Goal: Share content: Share content

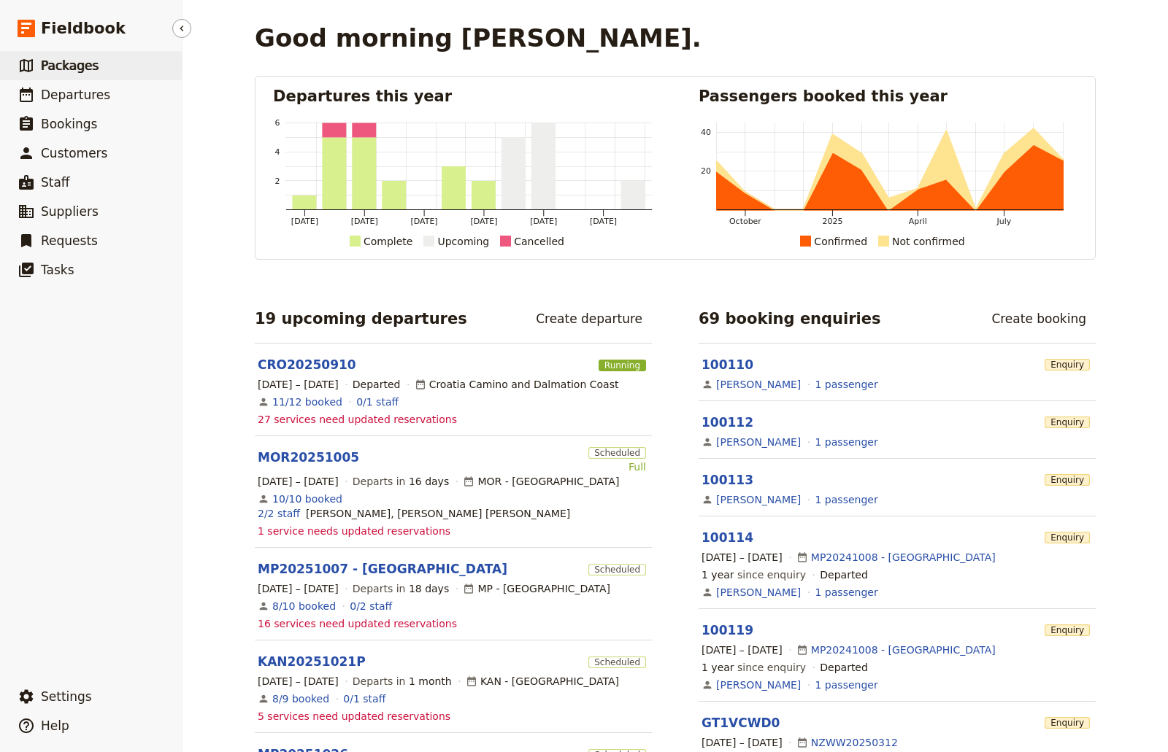
click at [81, 64] on span "Packages" at bounding box center [70, 65] width 58 height 15
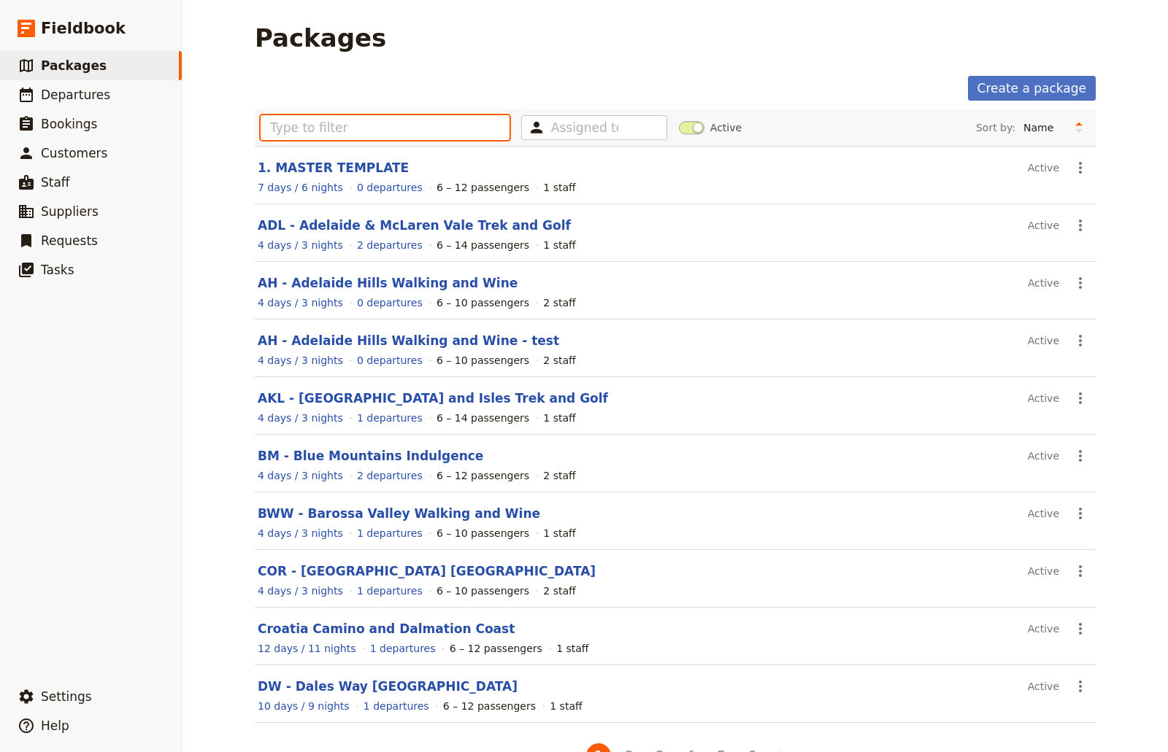
click at [313, 123] on input "text" at bounding box center [385, 127] width 249 height 25
click at [344, 131] on input "text" at bounding box center [385, 127] width 249 height 25
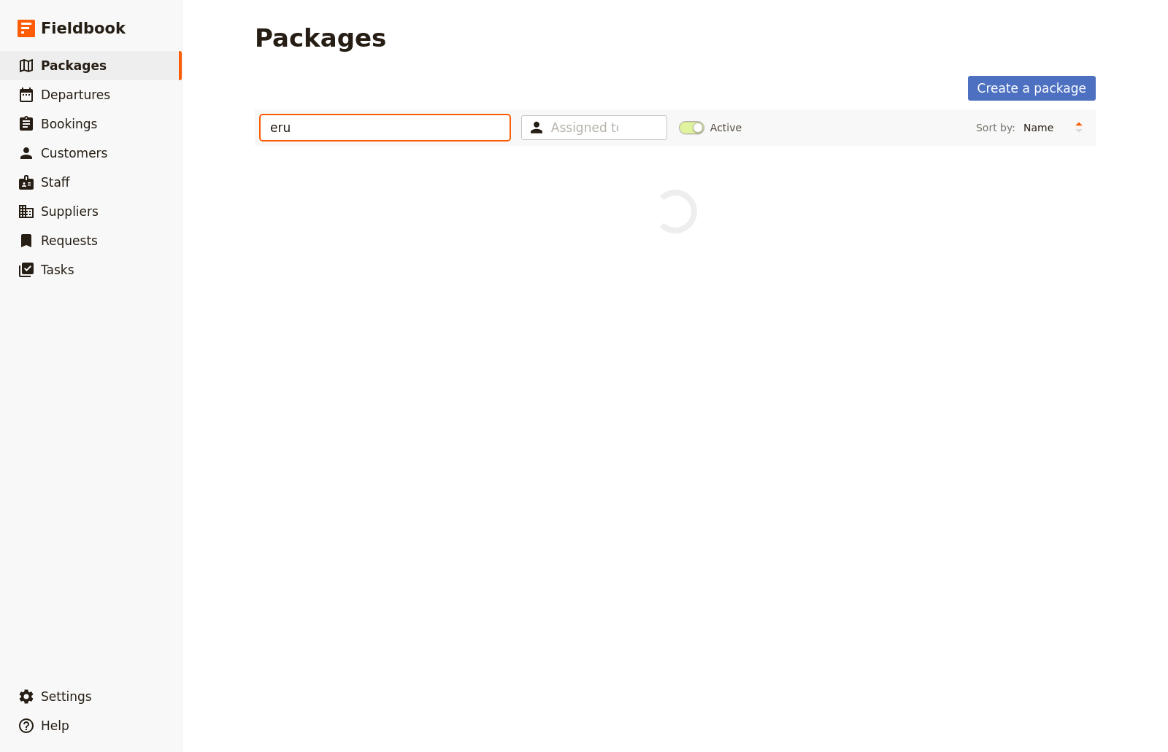
type input "eru"
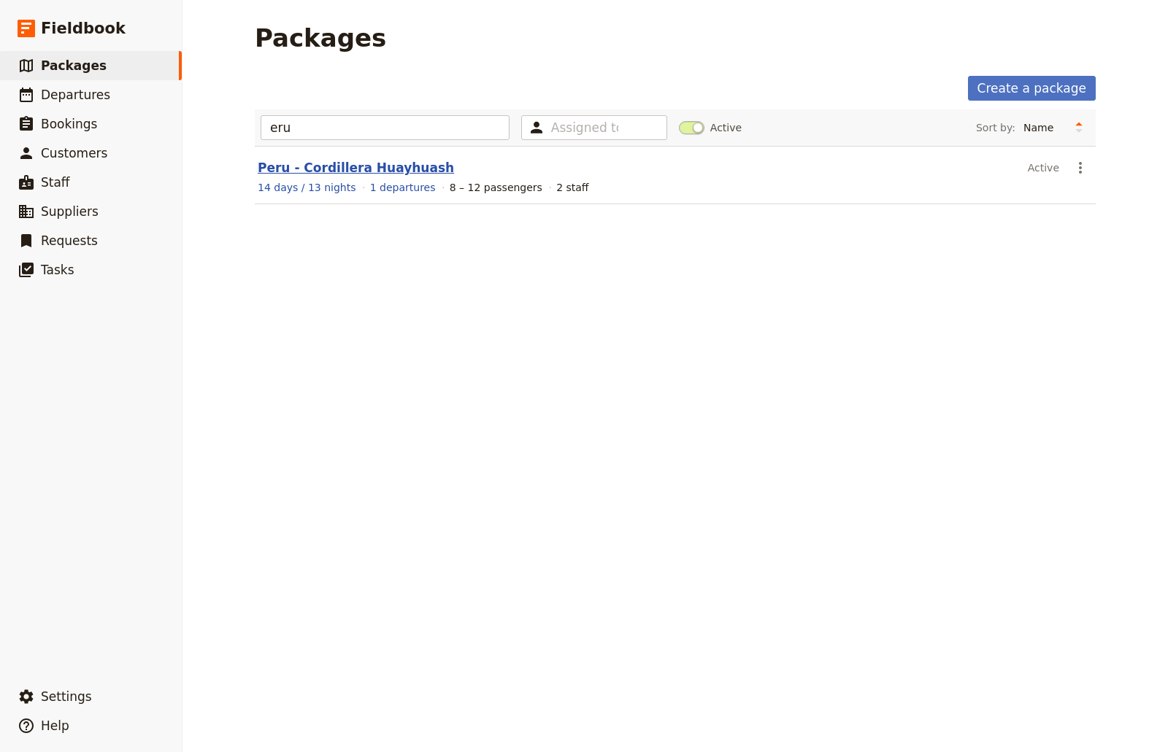
click at [347, 169] on link "Peru - Cordillera Huayhuash" at bounding box center [356, 168] width 196 height 15
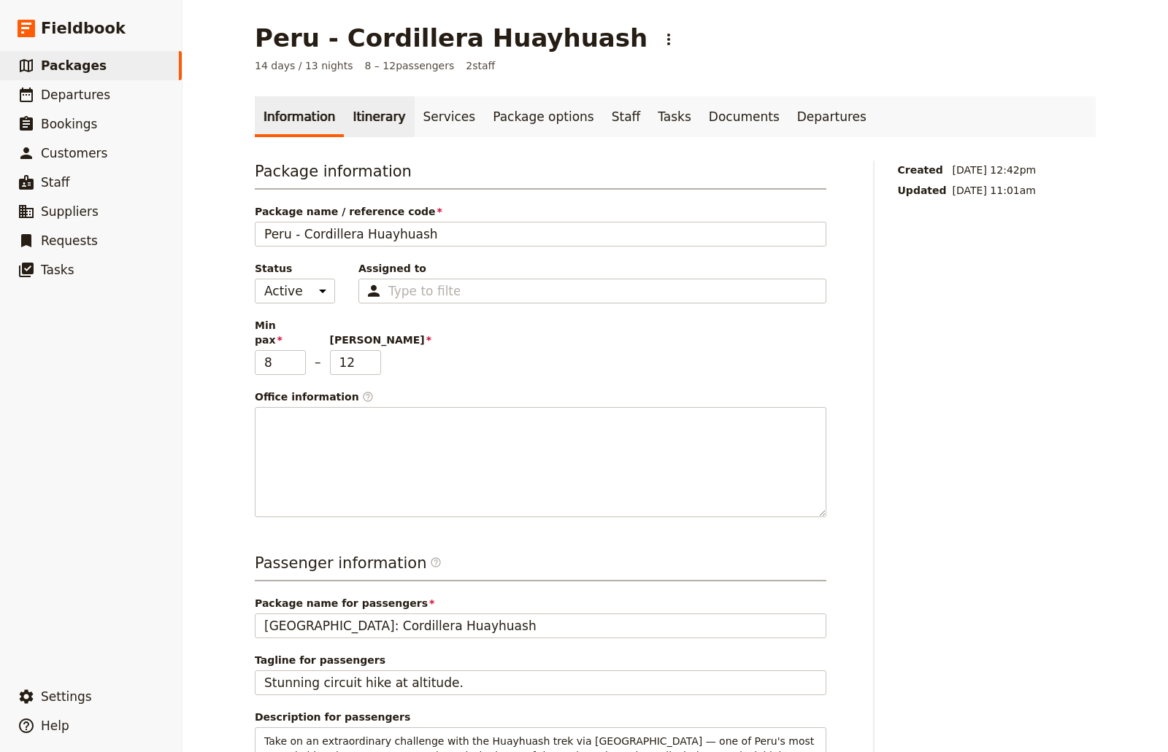
click at [388, 119] on link "Itinerary" at bounding box center [379, 116] width 70 height 41
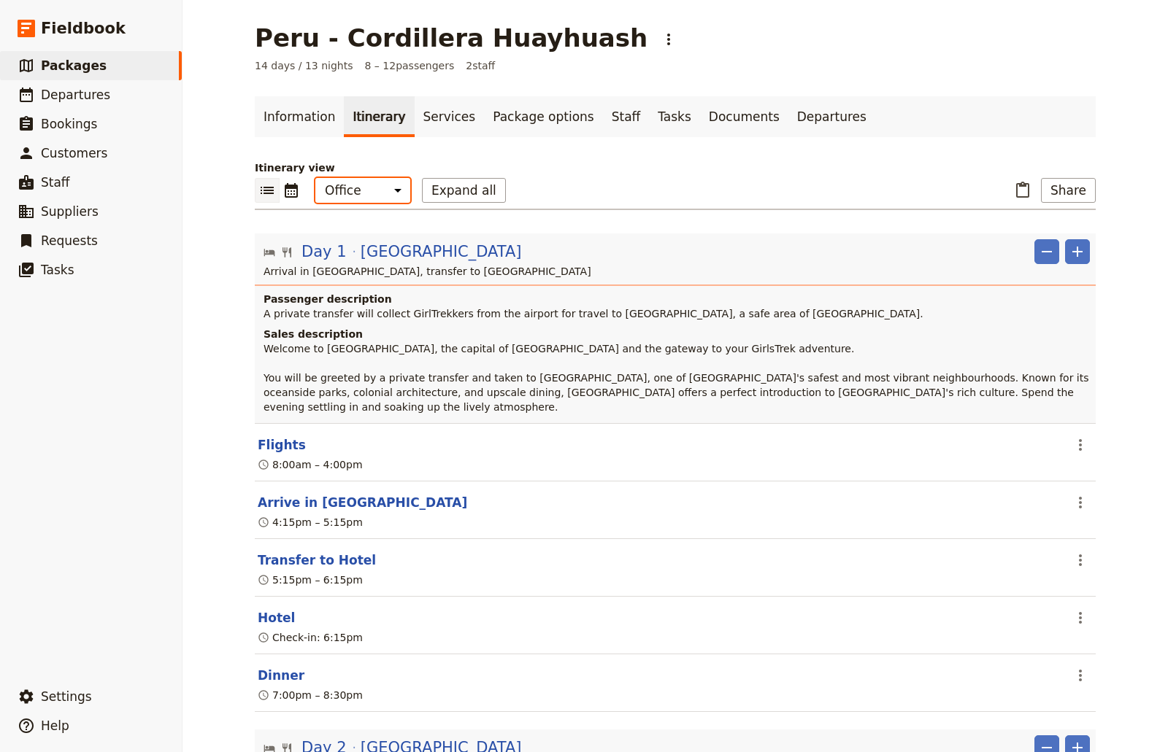
click at [390, 193] on select "Office Guide Passenger Sales" at bounding box center [362, 190] width 95 height 25
select select "MARKETING"
click at [315, 178] on select "Office Guide Passenger Sales" at bounding box center [362, 190] width 95 height 25
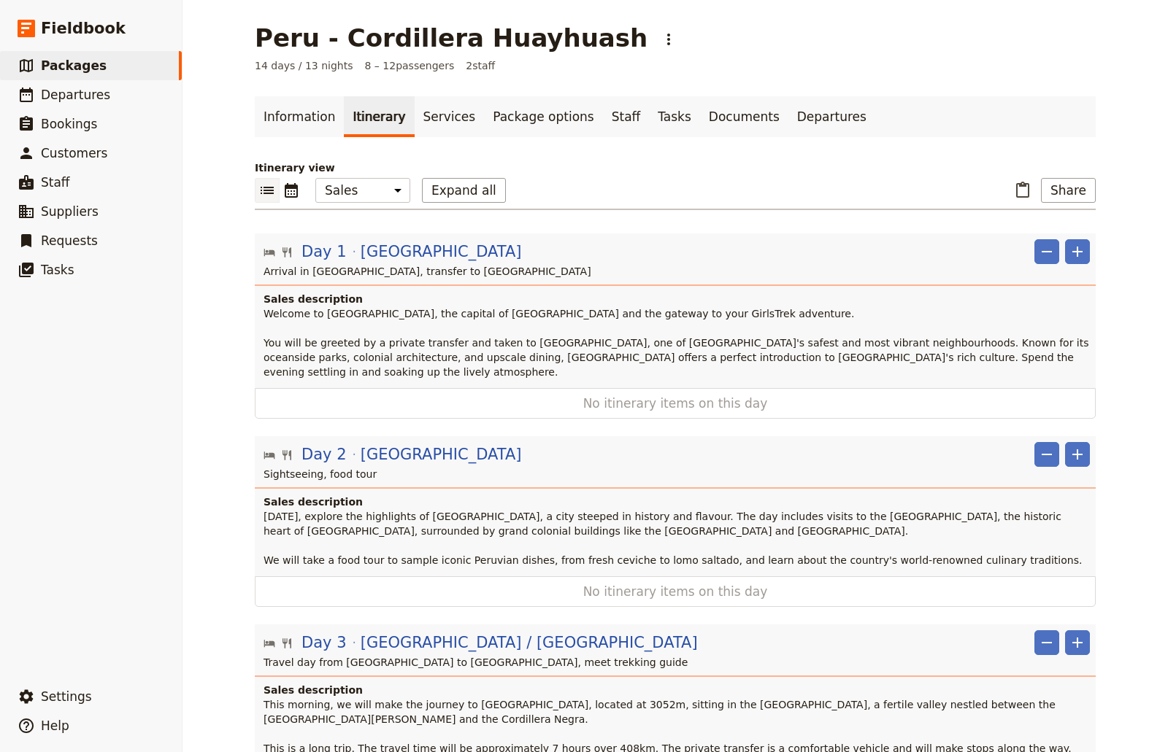
click at [686, 163] on p "Itinerary view" at bounding box center [675, 168] width 841 height 15
click at [1052, 188] on button "Share" at bounding box center [1068, 190] width 55 height 25
click at [1029, 220] on span "Guide itinerary" at bounding box center [1020, 222] width 77 height 15
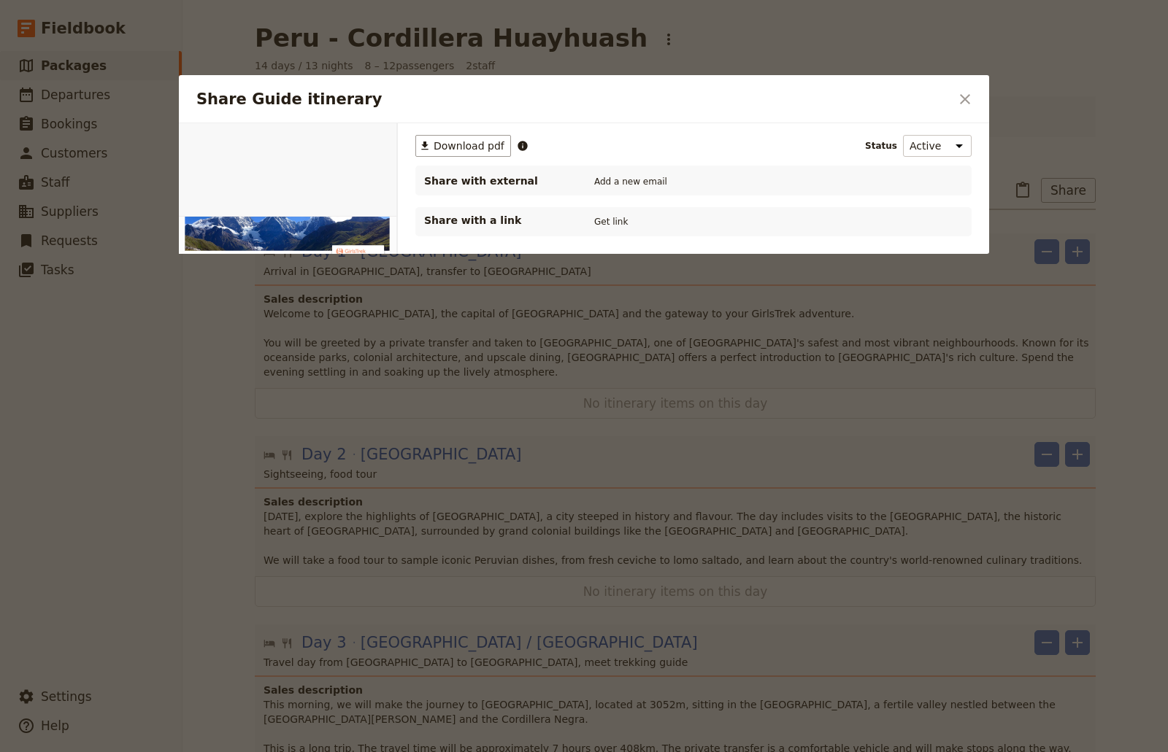
click at [504, 116] on div "Share Guide itinerary ​" at bounding box center [584, 99] width 810 height 48
click at [953, 112] on div "Share Guide itinerary ​" at bounding box center [584, 99] width 810 height 48
click at [574, 49] on div at bounding box center [584, 376] width 1168 height 752
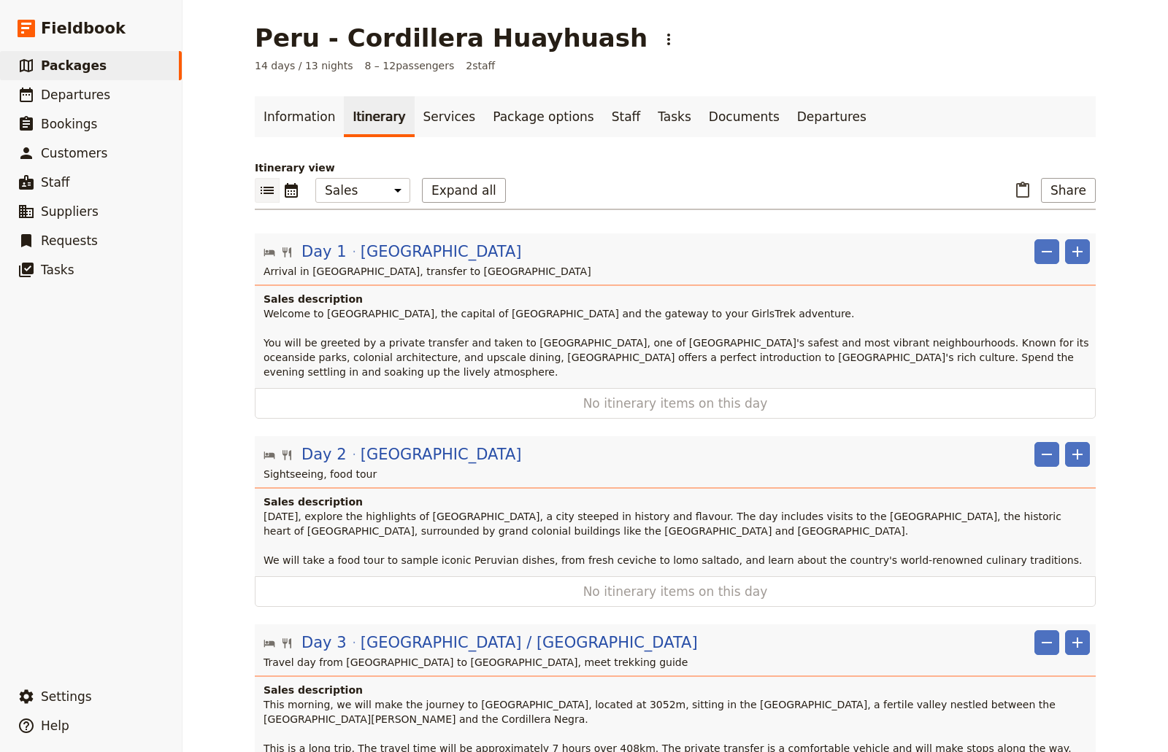
click at [557, 41] on h1 "Peru - Cordillera Huayhuash" at bounding box center [451, 37] width 393 height 29
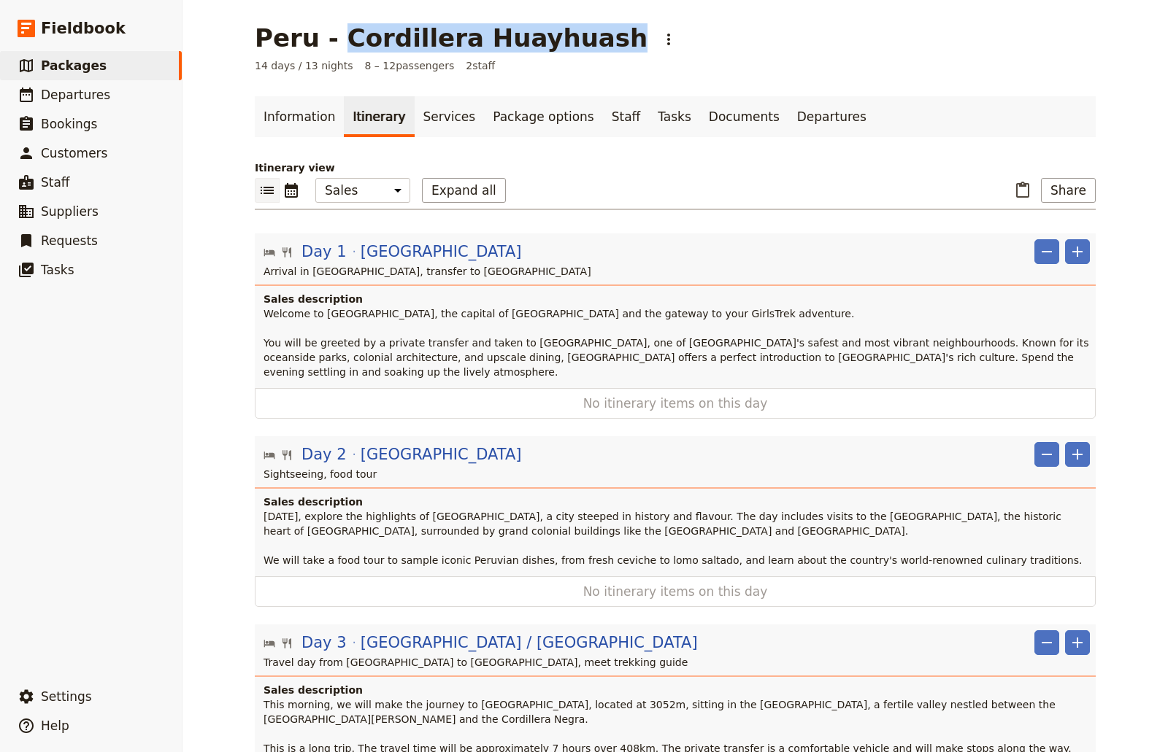
drag, startPoint x: 563, startPoint y: 42, endPoint x: 322, endPoint y: 51, distance: 241.0
click at [322, 51] on h1 "Peru - Cordillera Huayhuash" at bounding box center [451, 37] width 393 height 29
copy h1 "Cordillera Huayhuash"
click at [1079, 183] on button "Share" at bounding box center [1068, 190] width 55 height 25
click at [1040, 265] on span "Sales Brochure" at bounding box center [1020, 263] width 77 height 15
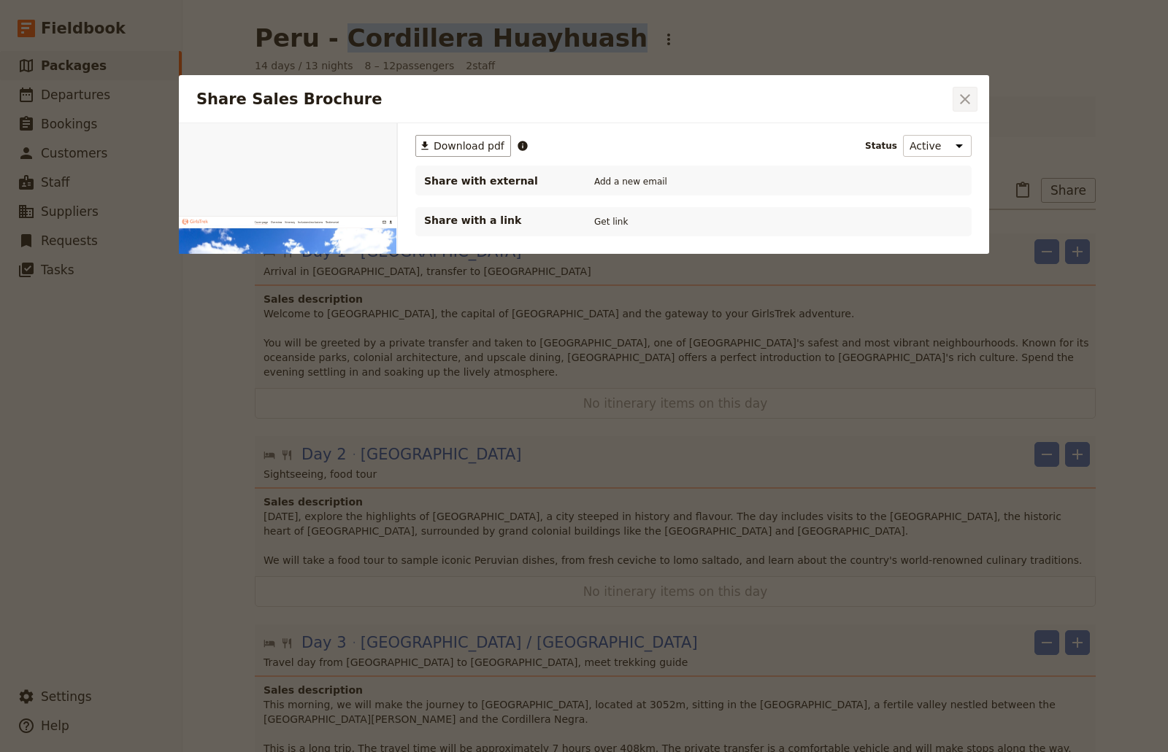
click at [960, 96] on icon "Close dialog" at bounding box center [965, 100] width 18 height 18
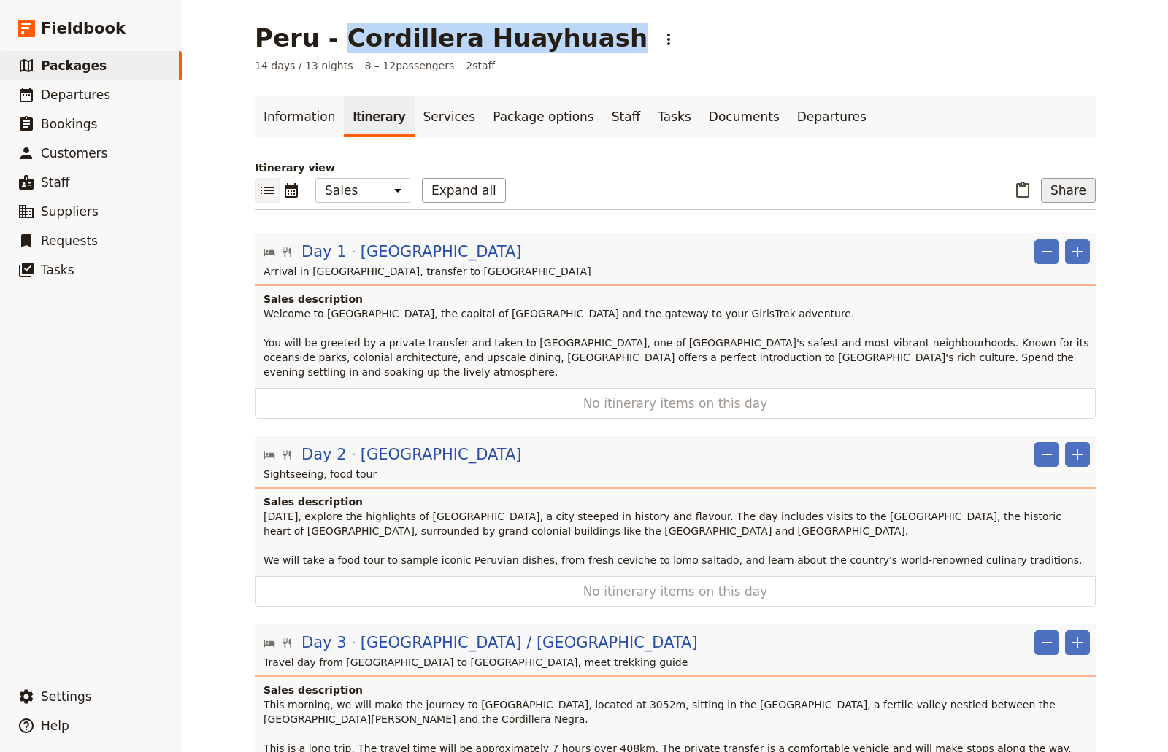
click at [1055, 188] on button "Share" at bounding box center [1068, 190] width 55 height 25
click at [1049, 258] on span "Sales Brochure" at bounding box center [1020, 263] width 77 height 15
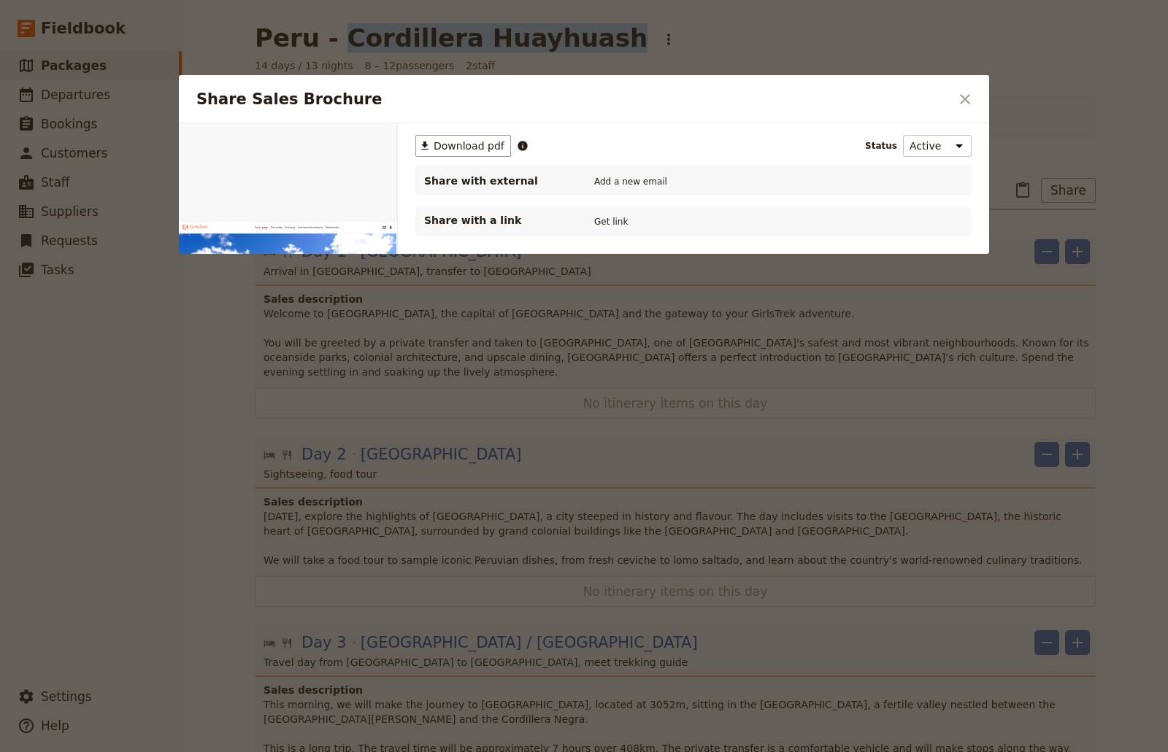
drag, startPoint x: 592, startPoint y: 181, endPoint x: 627, endPoint y: 147, distance: 49.0
click at [627, 147] on div "​ Download pdf Status Active Inactive Share with external Add a new email Share…" at bounding box center [693, 185] width 556 height 101
click at [623, 224] on button "Get link" at bounding box center [610, 222] width 41 height 16
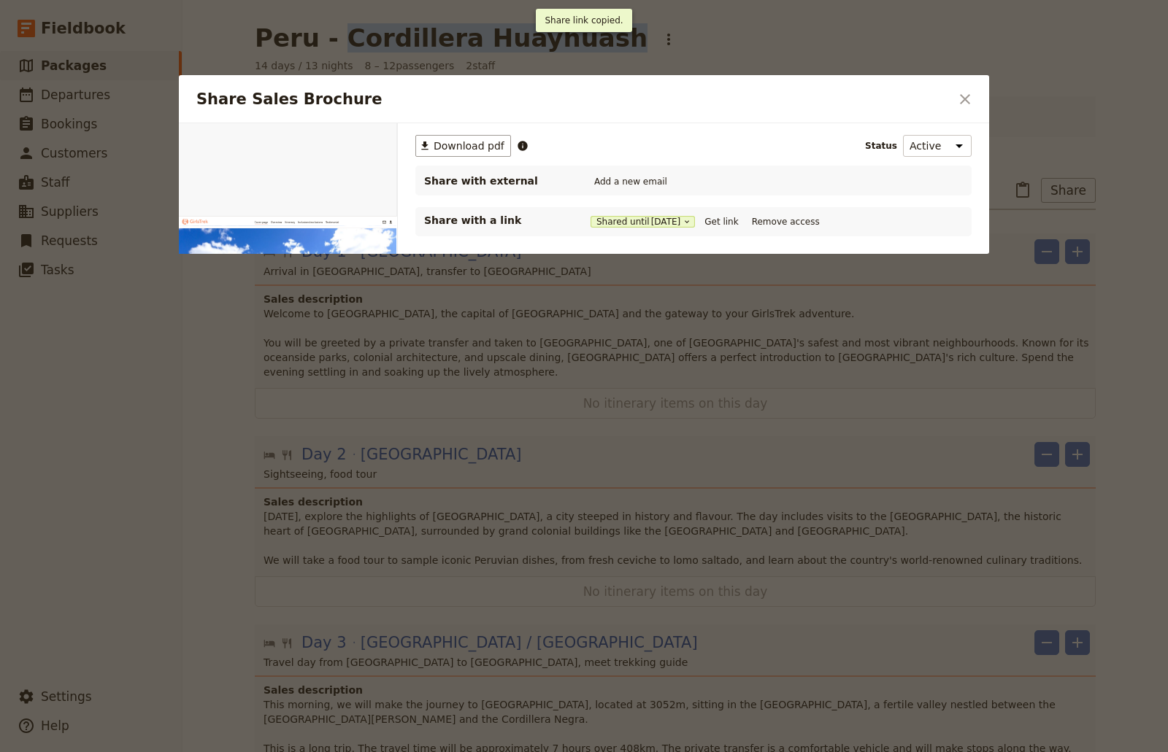
click at [623, 224] on button "Shared until [DATE]" at bounding box center [642, 222] width 104 height 12
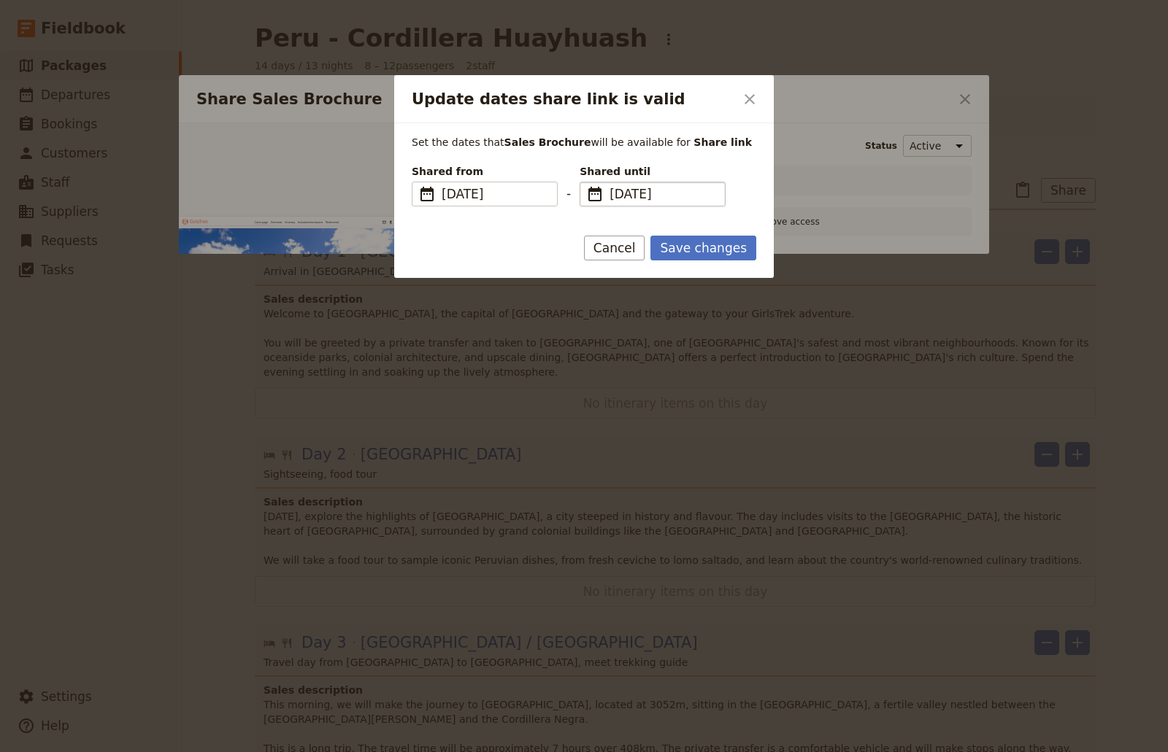
click at [706, 192] on span "[DATE]" at bounding box center [662, 194] width 107 height 18
click at [586, 182] on input "[DATE]" at bounding box center [585, 182] width 1 height 1
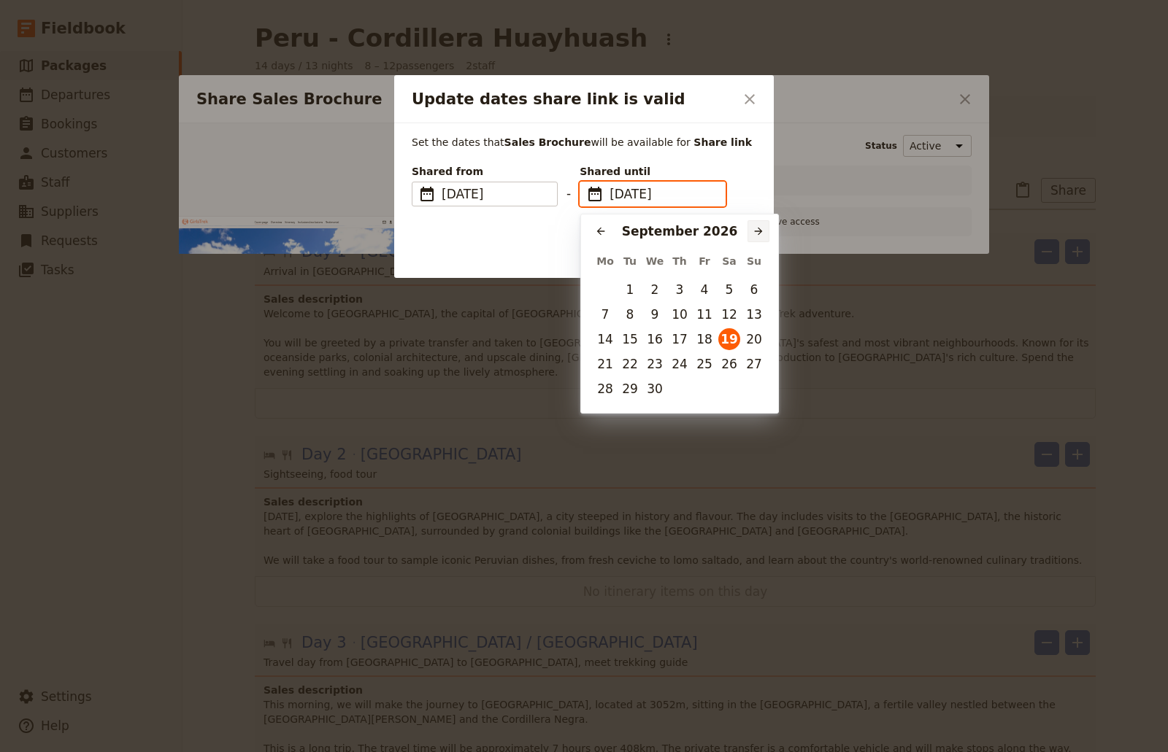
click at [750, 228] on button "​" at bounding box center [758, 231] width 22 height 22
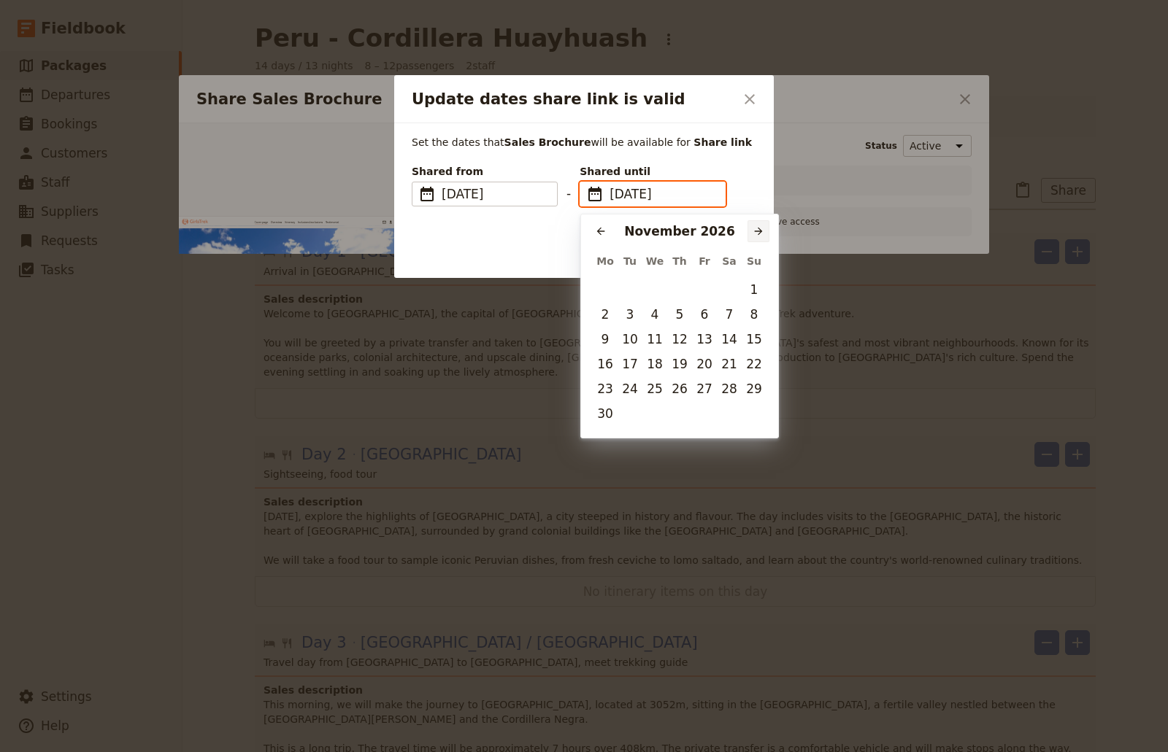
click at [750, 228] on button "​" at bounding box center [758, 231] width 22 height 22
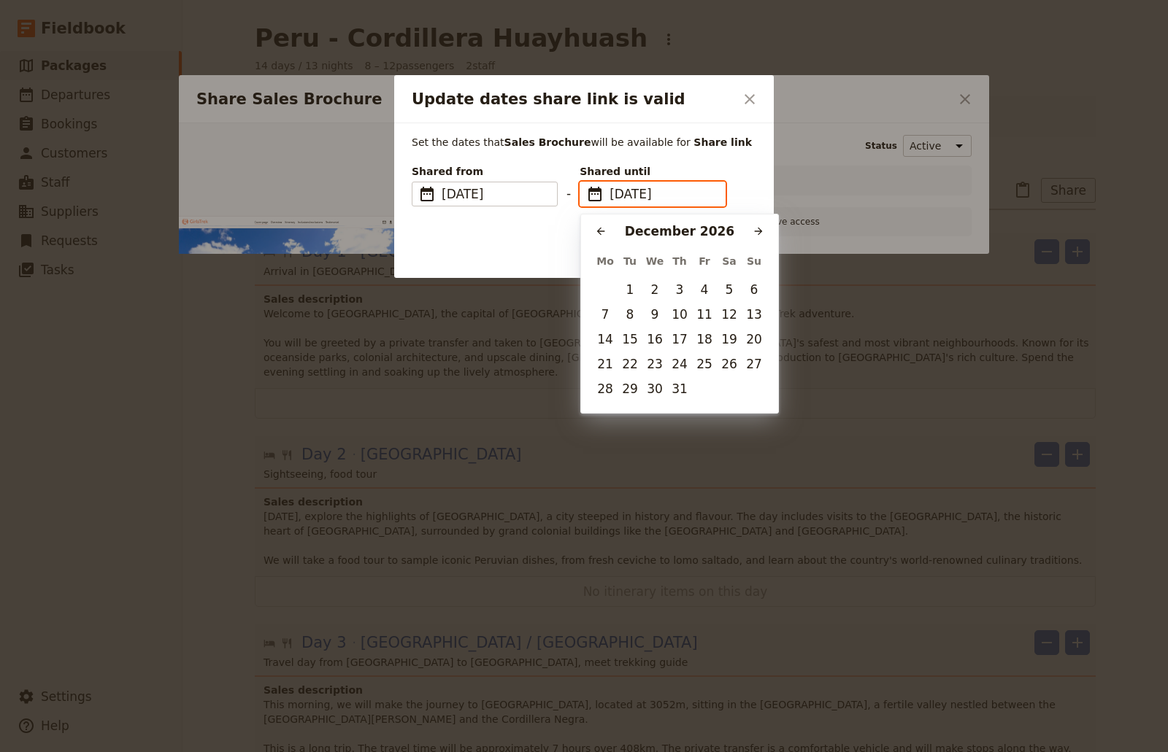
click at [671, 392] on button "31" at bounding box center [680, 389] width 22 height 22
type input "[DATE]"
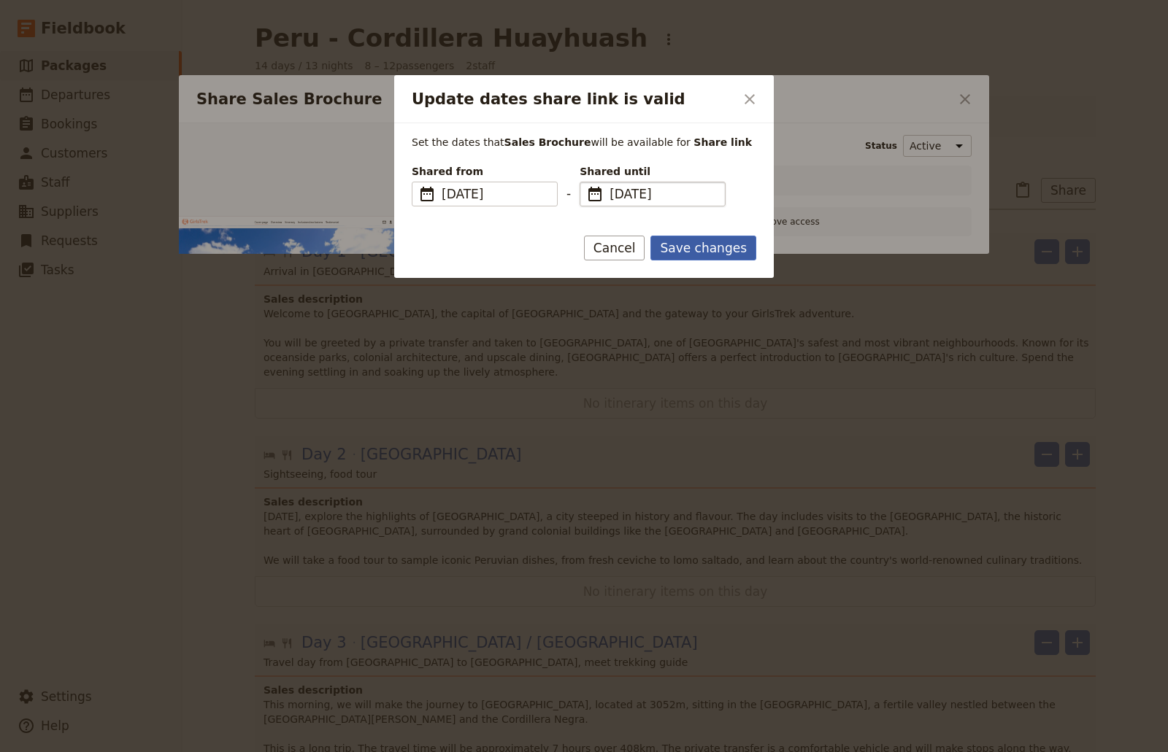
click at [683, 254] on button "Save changes" at bounding box center [703, 248] width 106 height 25
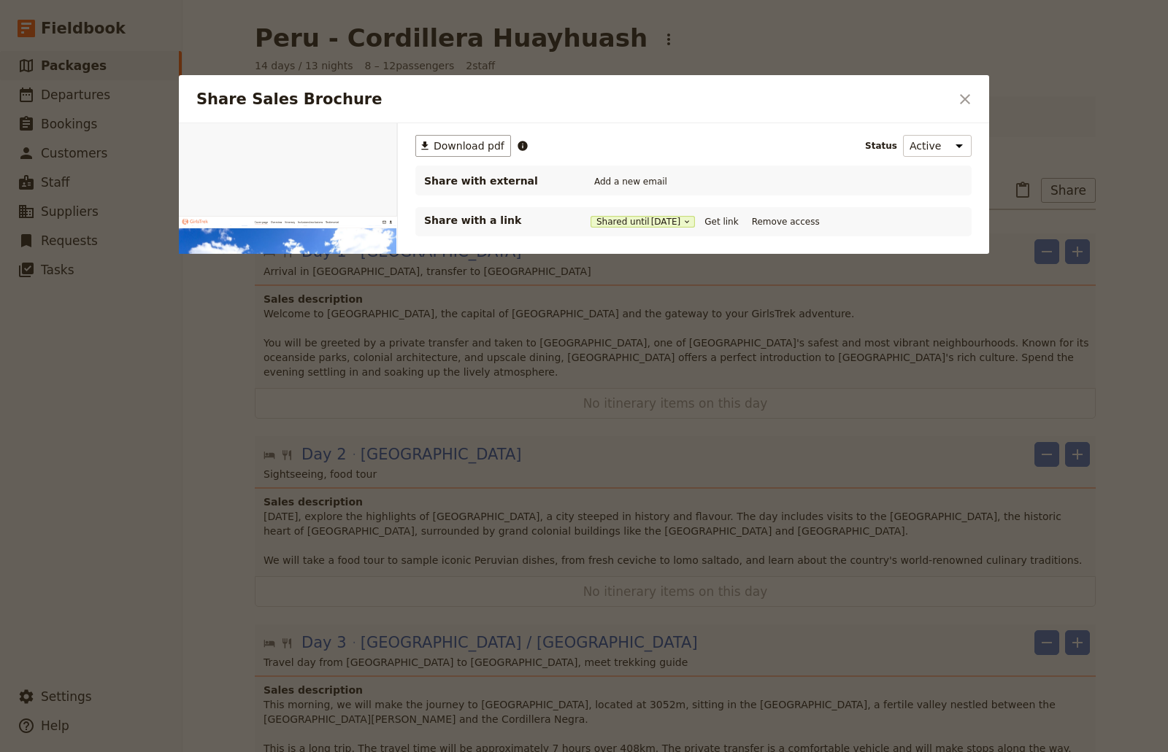
click at [731, 231] on div "Share with a link Shared until [DATE] Get link Remove access" at bounding box center [693, 221] width 556 height 29
click at [728, 222] on button "Get link" at bounding box center [721, 222] width 41 height 16
click at [961, 109] on button "​" at bounding box center [964, 99] width 25 height 25
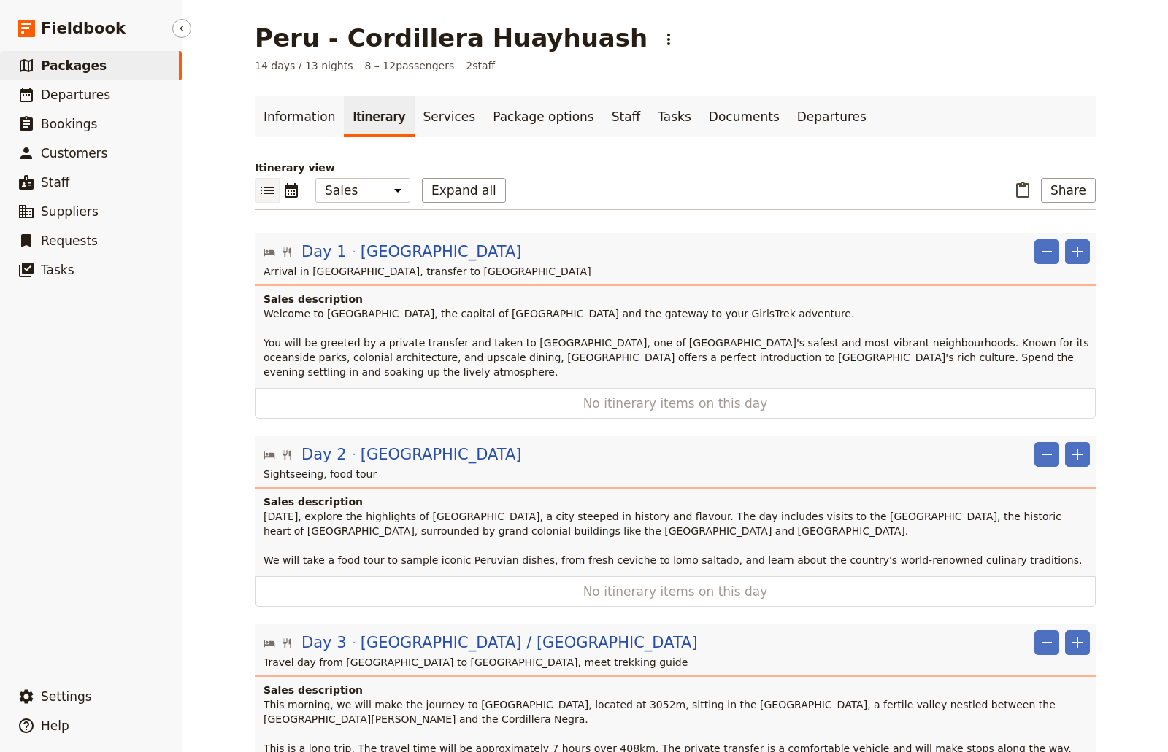
click at [79, 67] on span "Packages" at bounding box center [74, 65] width 66 height 15
